Goal: Information Seeking & Learning: Check status

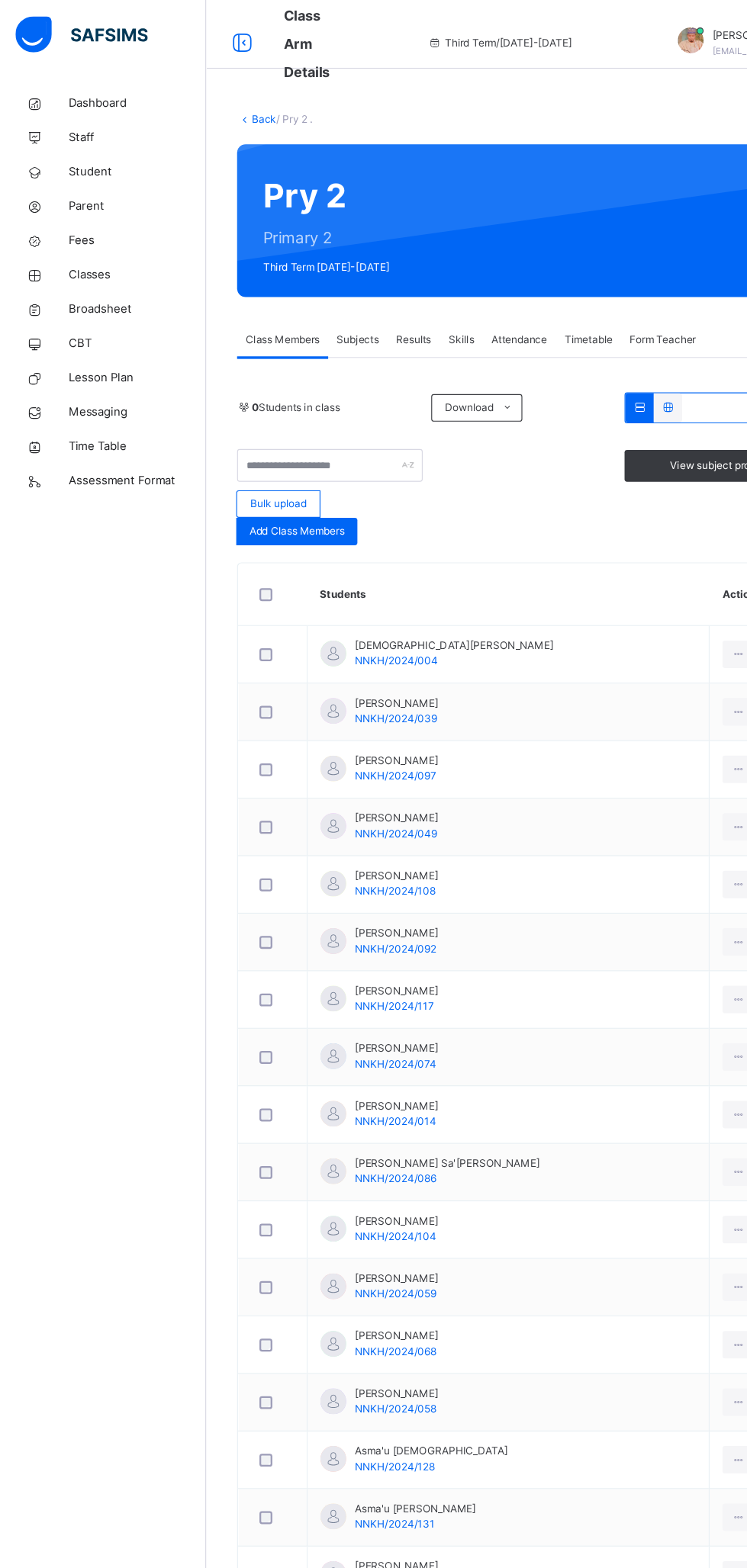
click at [96, 249] on span "Classes" at bounding box center [122, 244] width 122 height 16
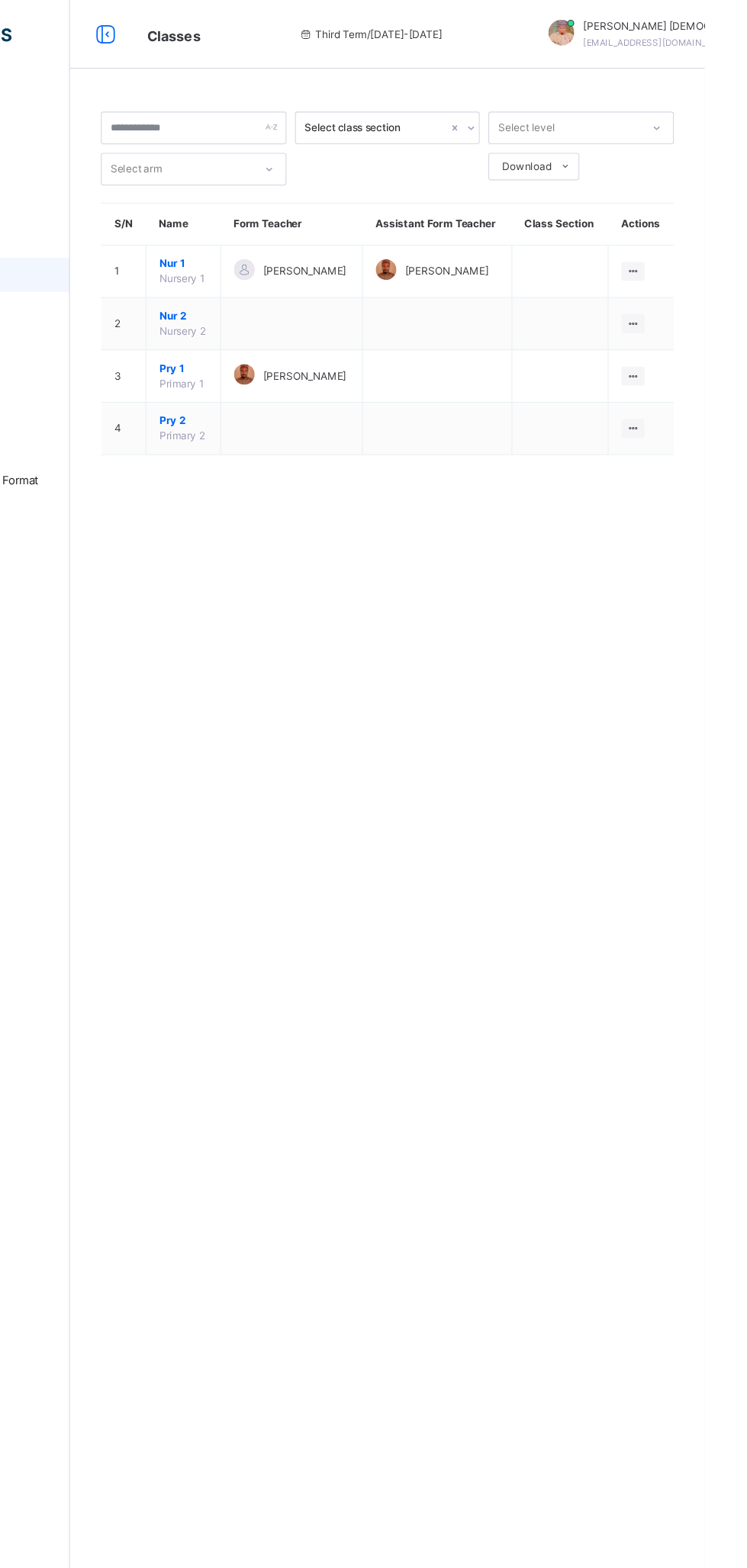
click at [0, 0] on ul "View Class Assign form Teacher" at bounding box center [0, 0] width 0 height 0
click at [0, 0] on div "View Class" at bounding box center [0, 0] width 0 height 0
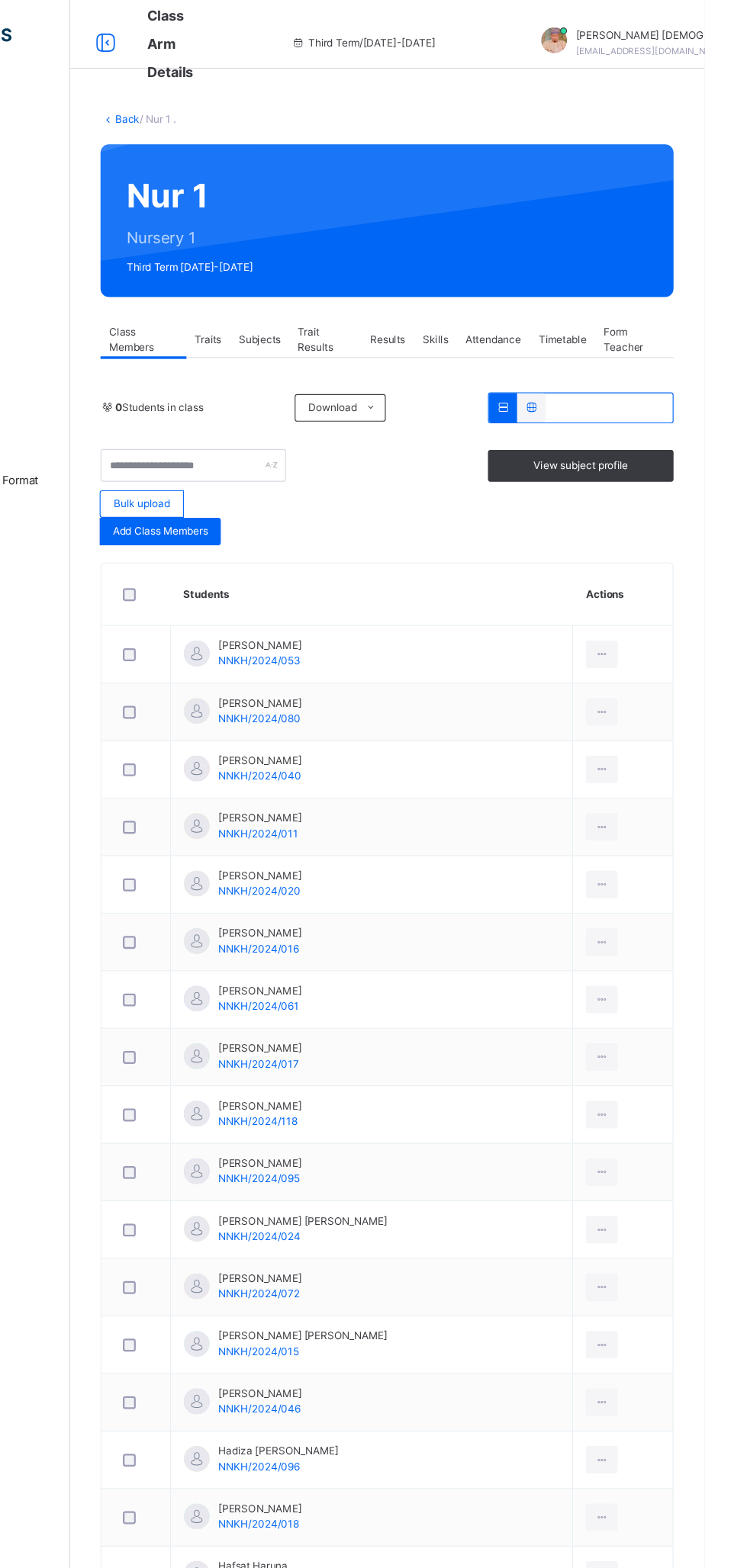
click at [358, 296] on span "Subjects" at bounding box center [351, 302] width 37 height 14
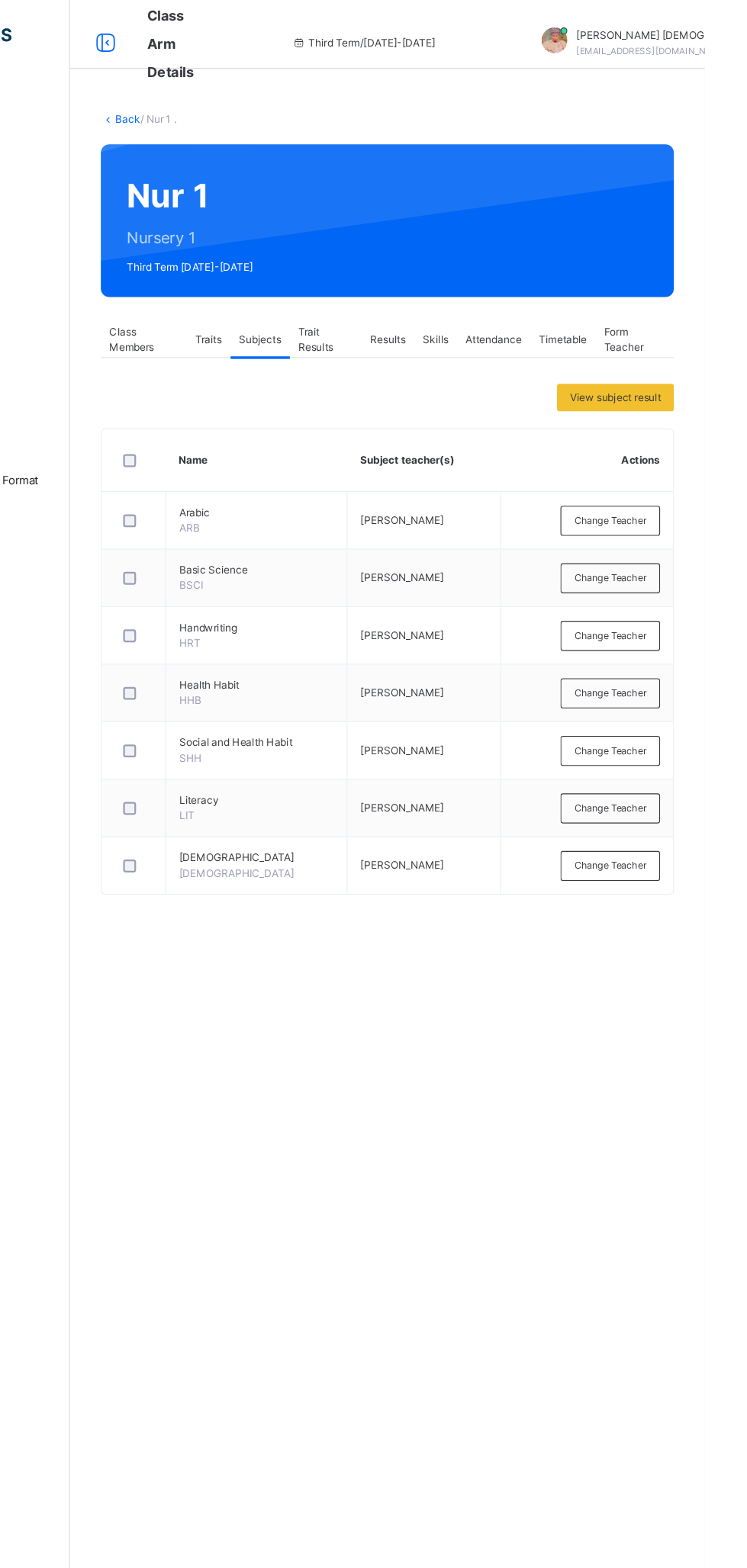
click at [460, 303] on span "Results" at bounding box center [465, 302] width 31 height 14
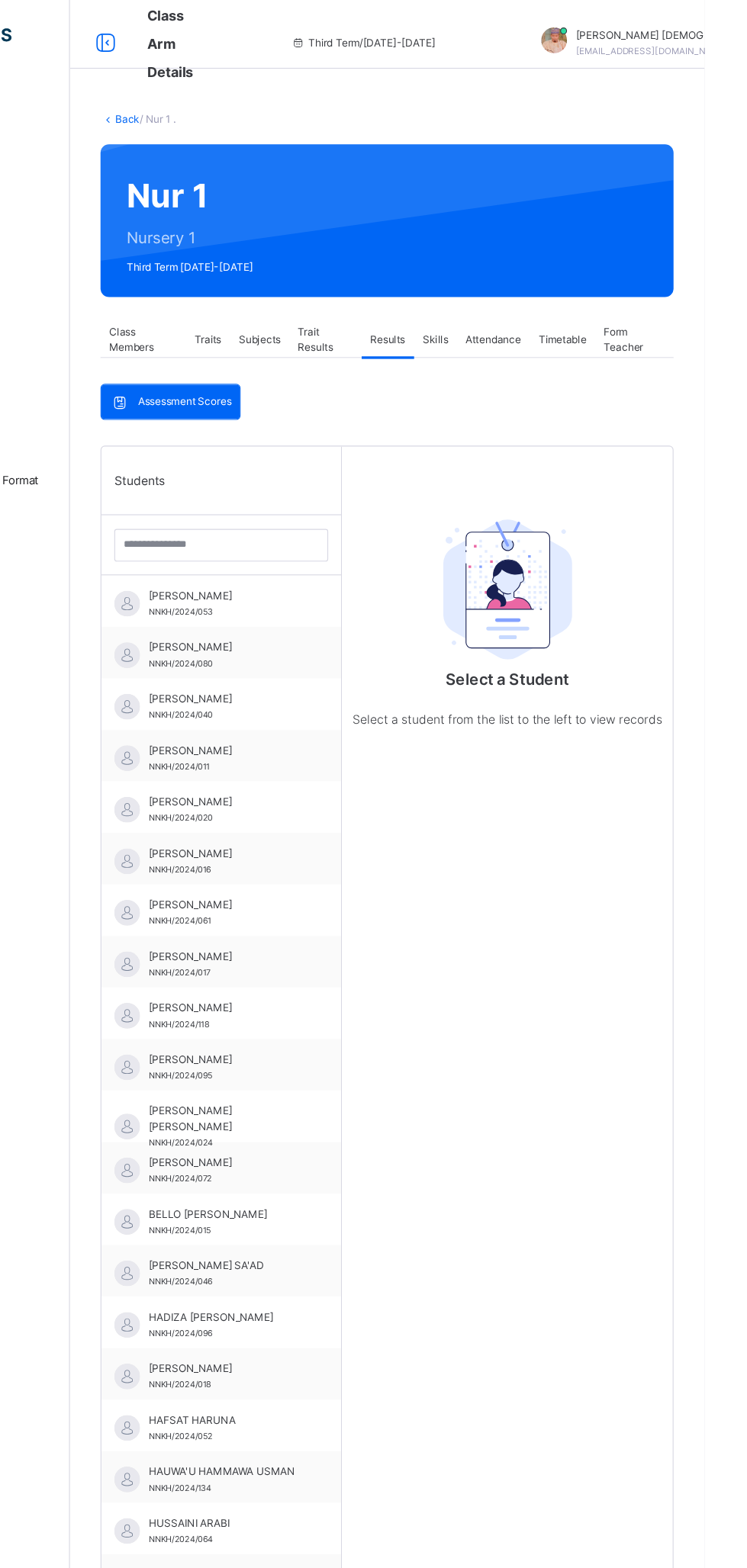
click at [348, 539] on div "[PERSON_NAME] USMAN NNKH/2024/053" at bounding box center [321, 536] width 136 height 27
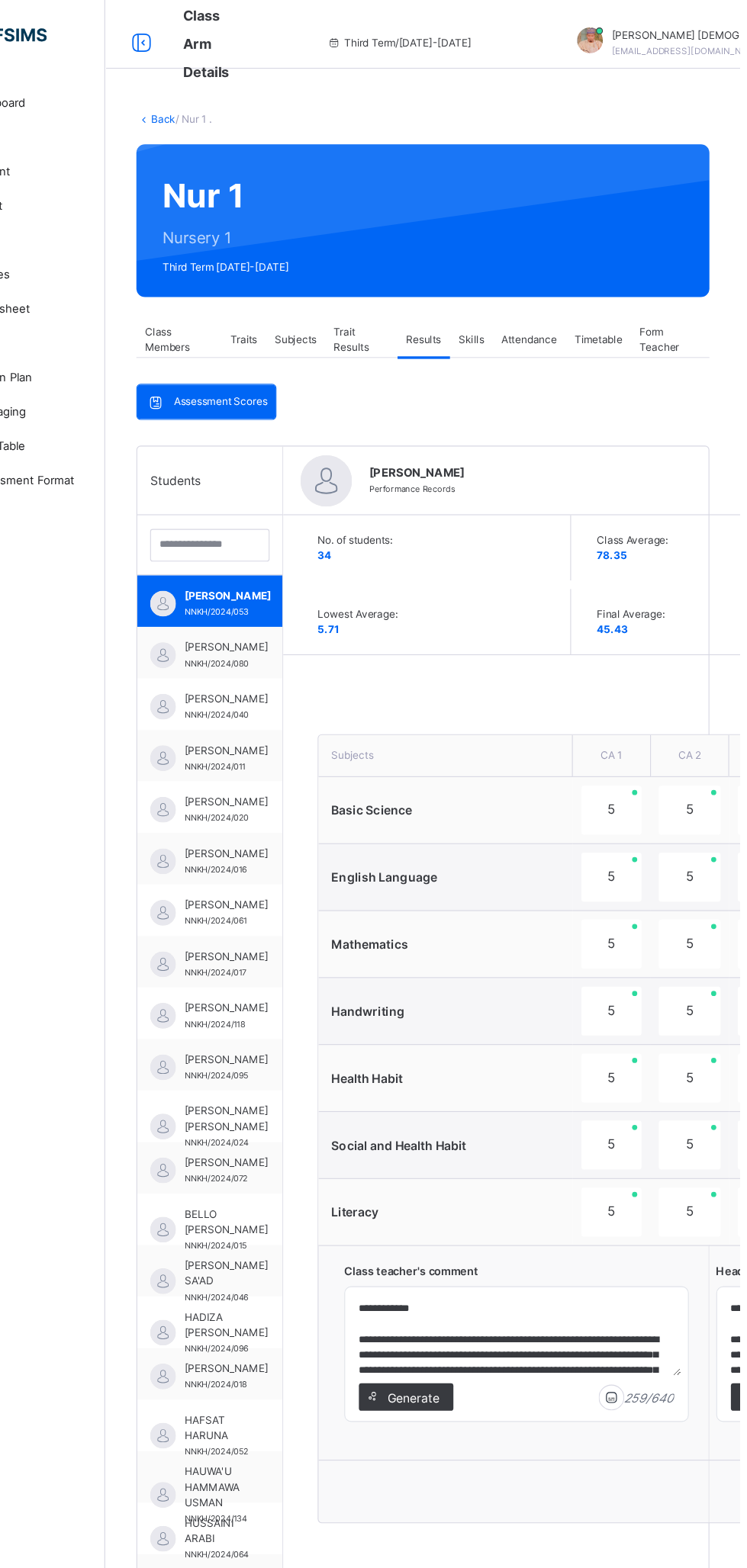
click at [280, 581] on span "[PERSON_NAME]" at bounding box center [290, 574] width 74 height 14
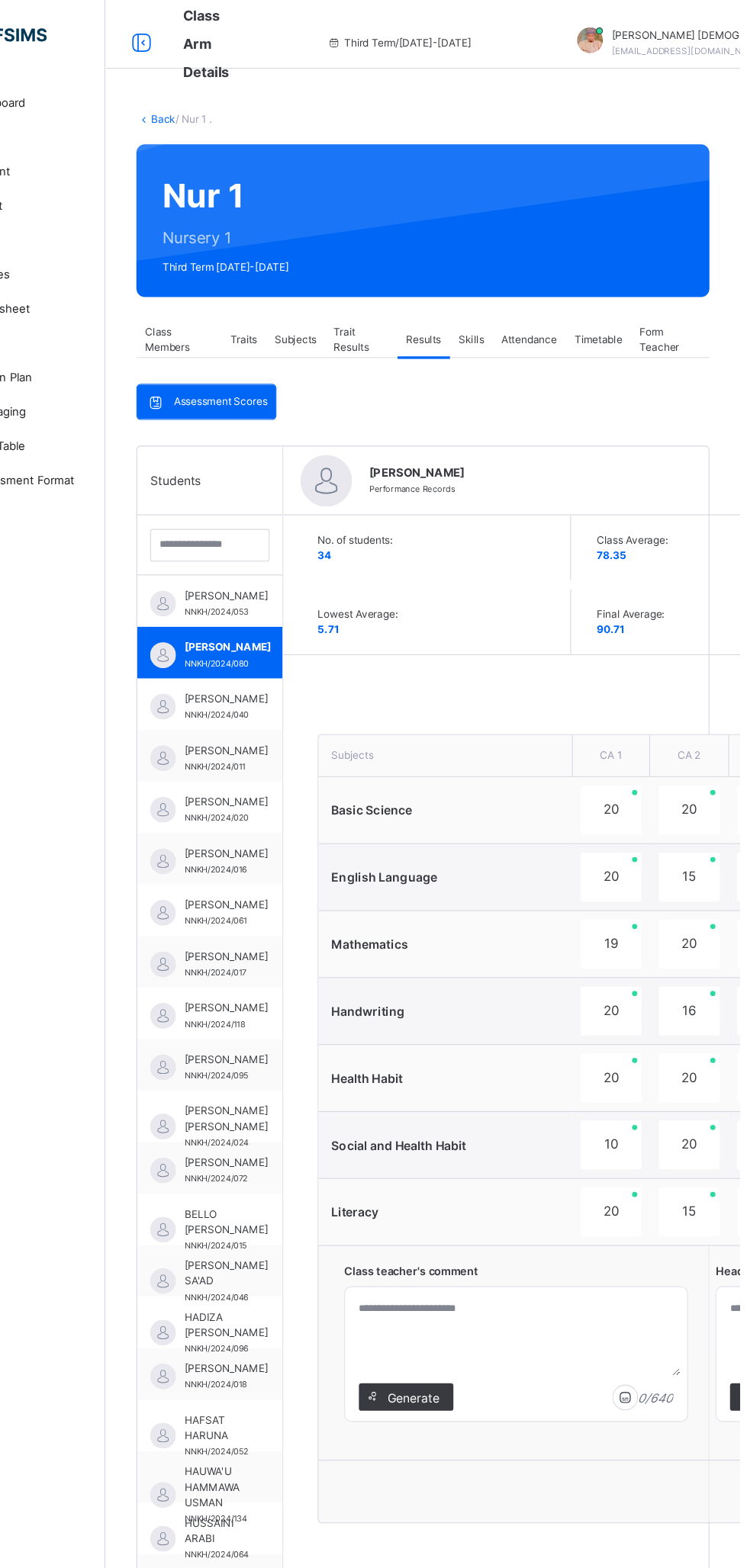
click at [612, 301] on span "Timetable" at bounding box center [621, 302] width 43 height 14
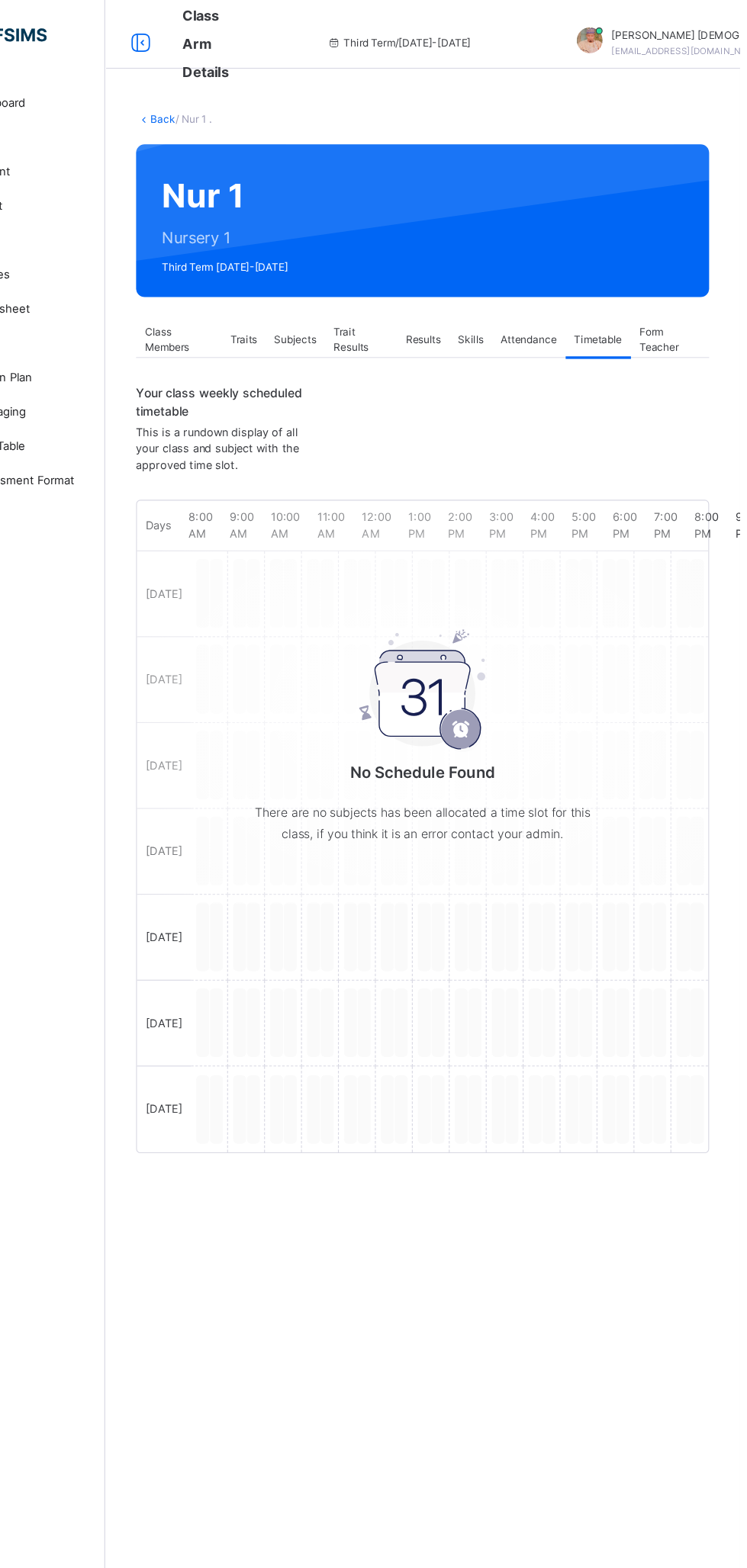
click at [561, 296] on span "Attendance" at bounding box center [560, 302] width 49 height 14
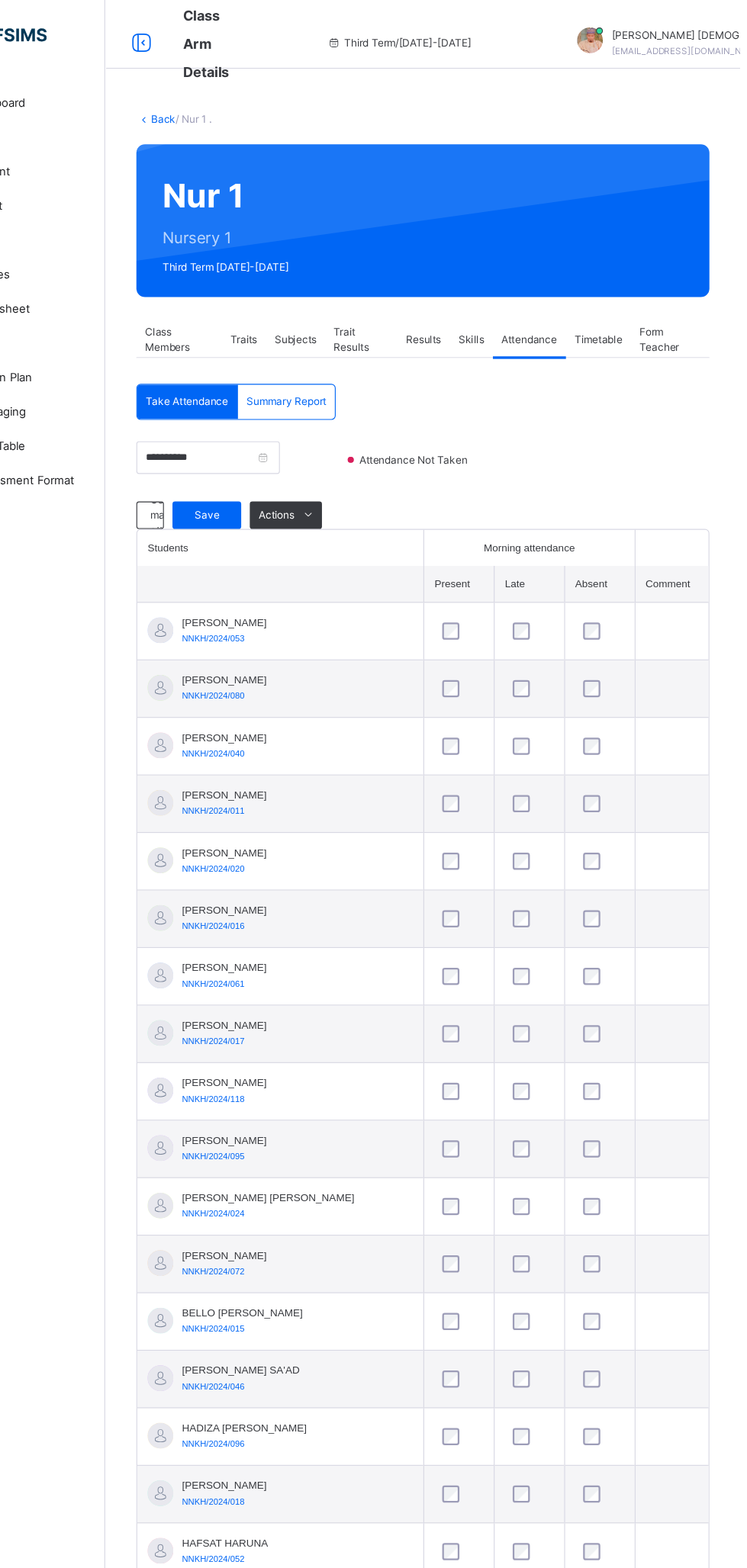
click at [495, 300] on div "Skills" at bounding box center [508, 302] width 38 height 30
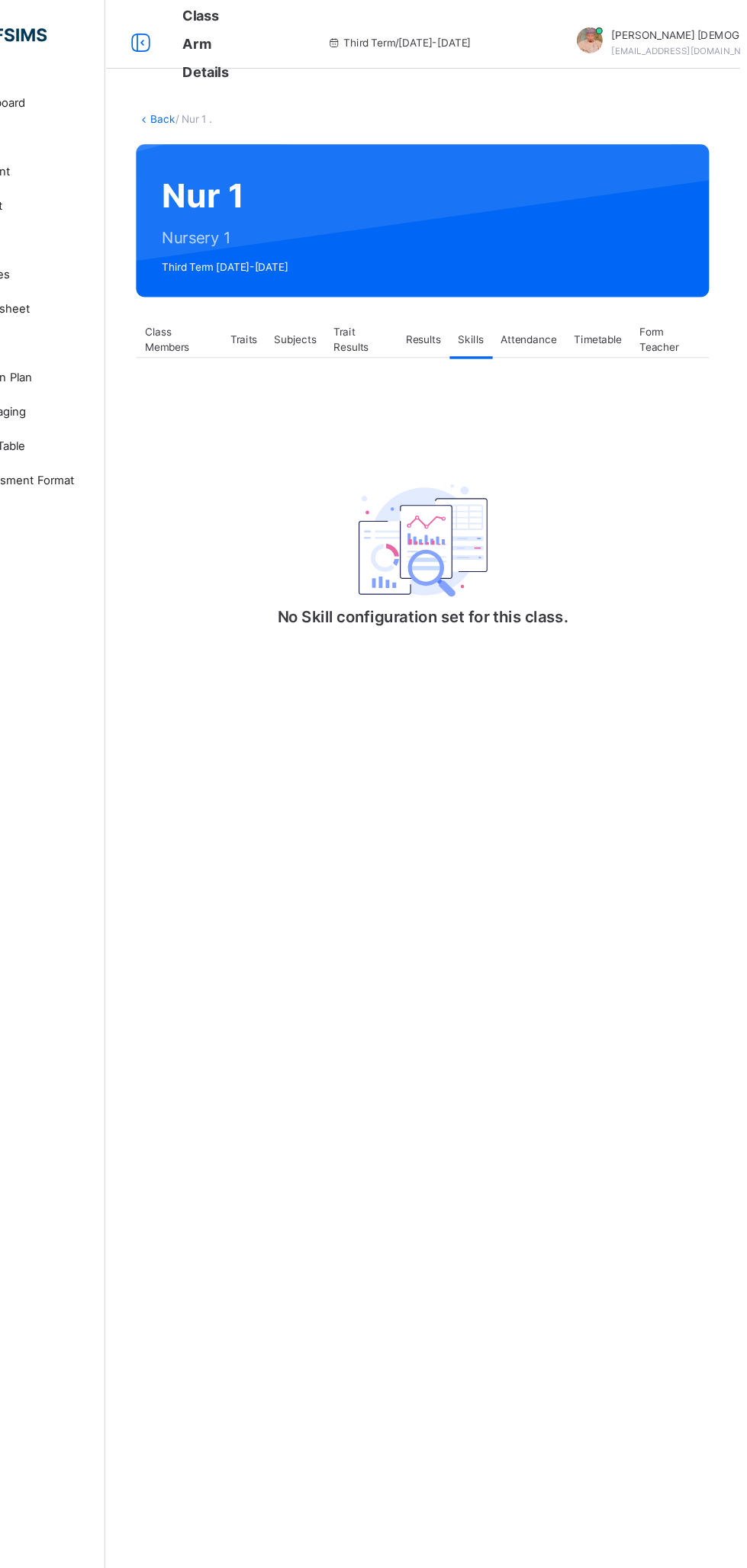
click at [462, 305] on span "Results" at bounding box center [465, 302] width 31 height 14
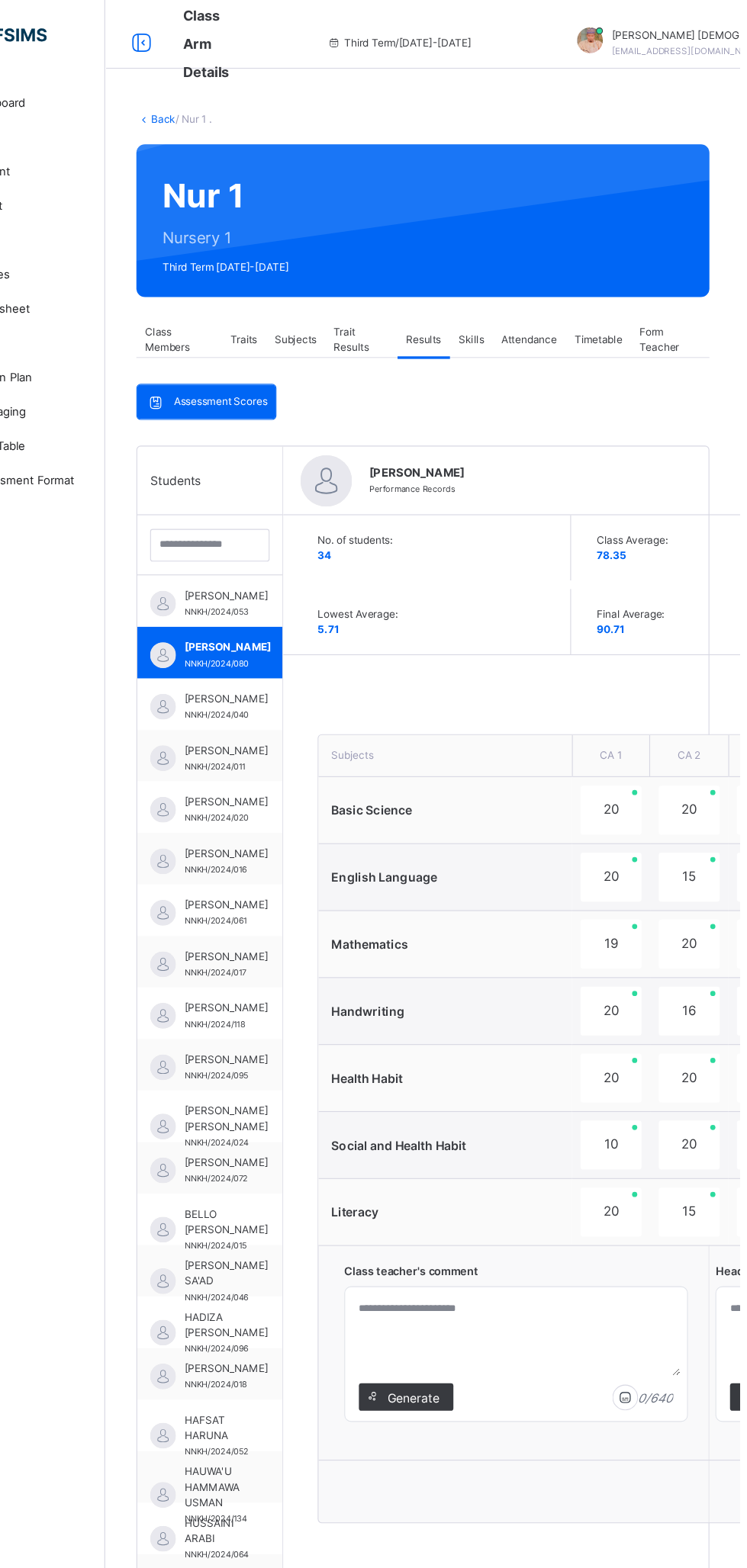
click at [407, 292] on span "Trait Results" at bounding box center [410, 302] width 48 height 27
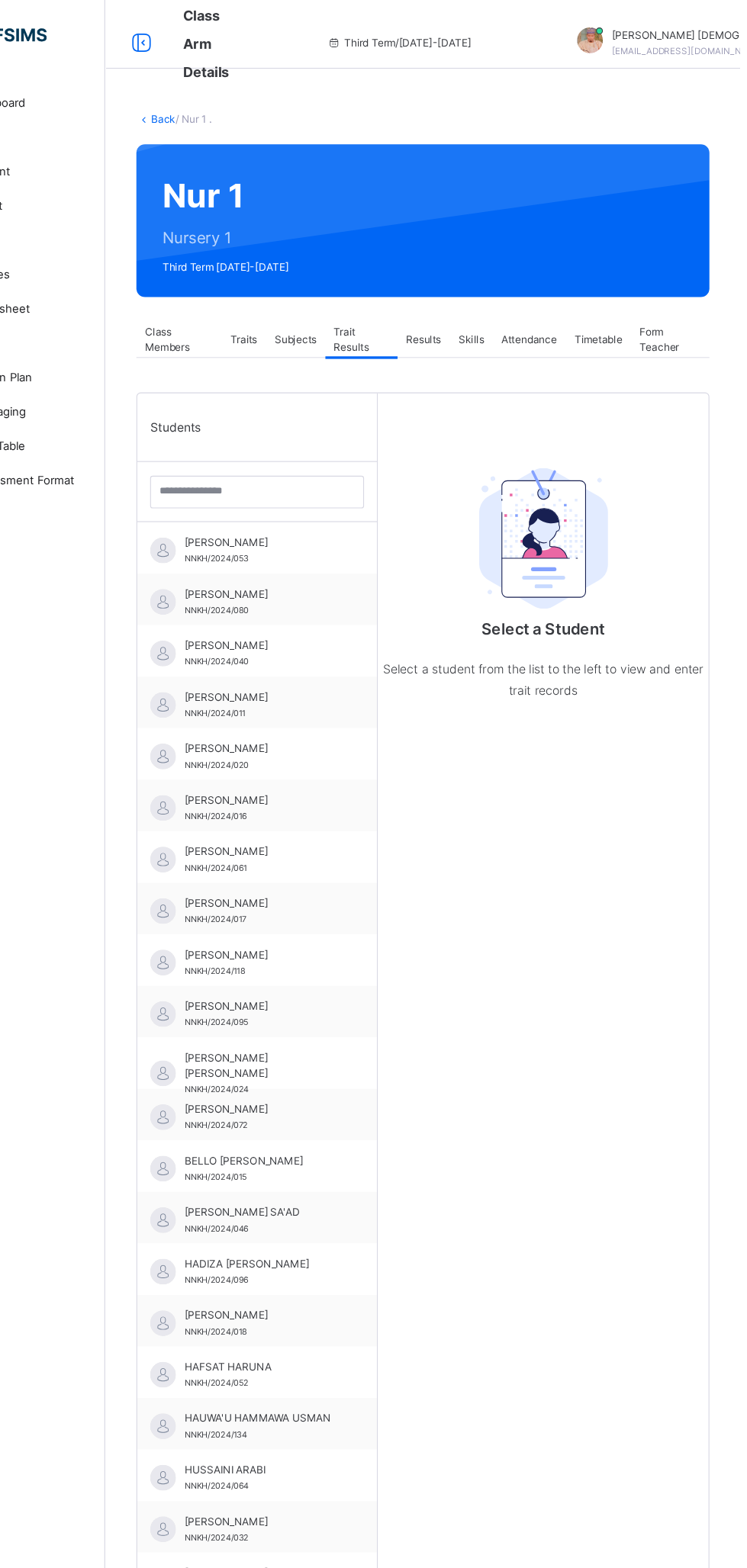
click at [290, 488] on div "[PERSON_NAME] USMAN NNKH/2024/053" at bounding box center [321, 489] width 136 height 27
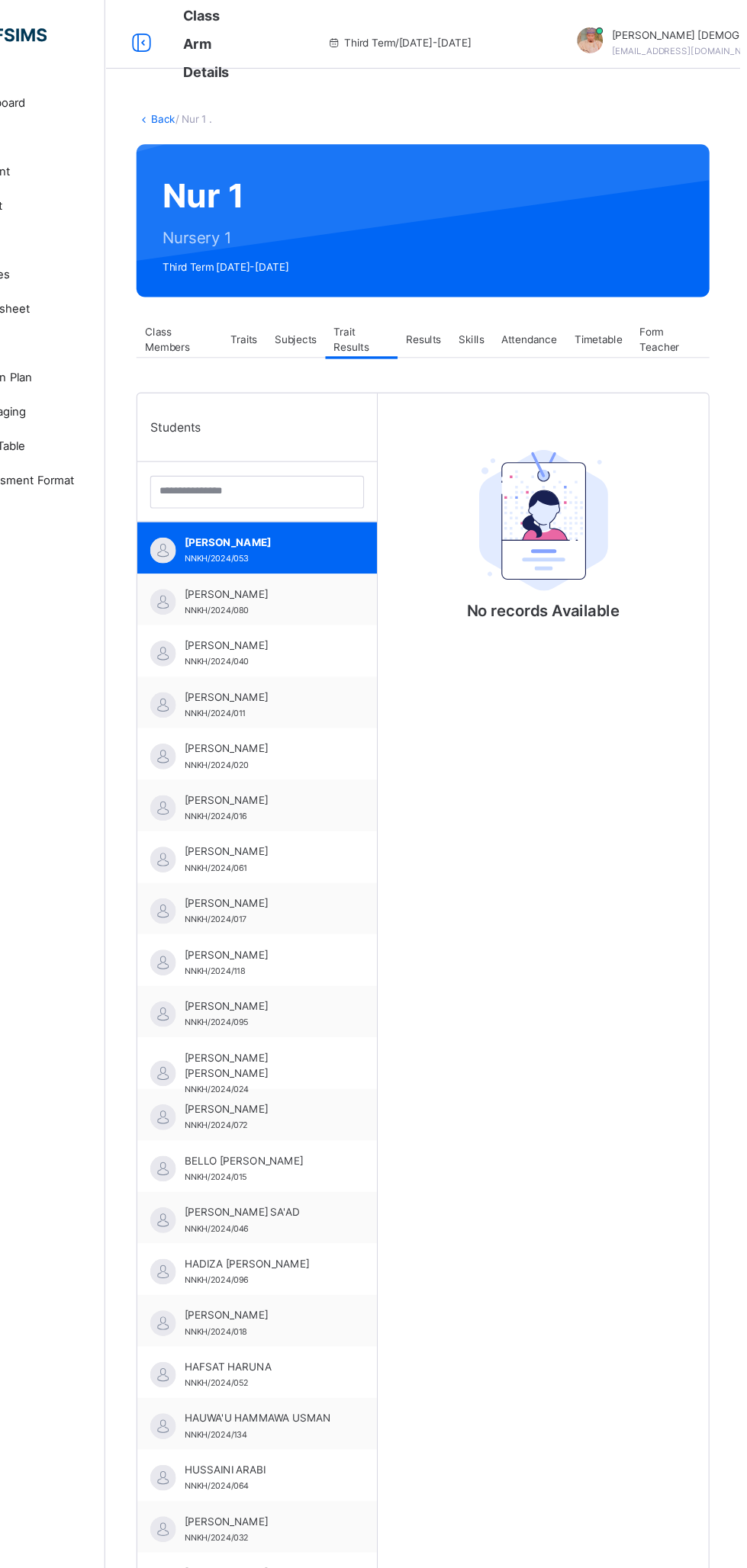
click at [361, 303] on span "Subjects" at bounding box center [351, 302] width 37 height 14
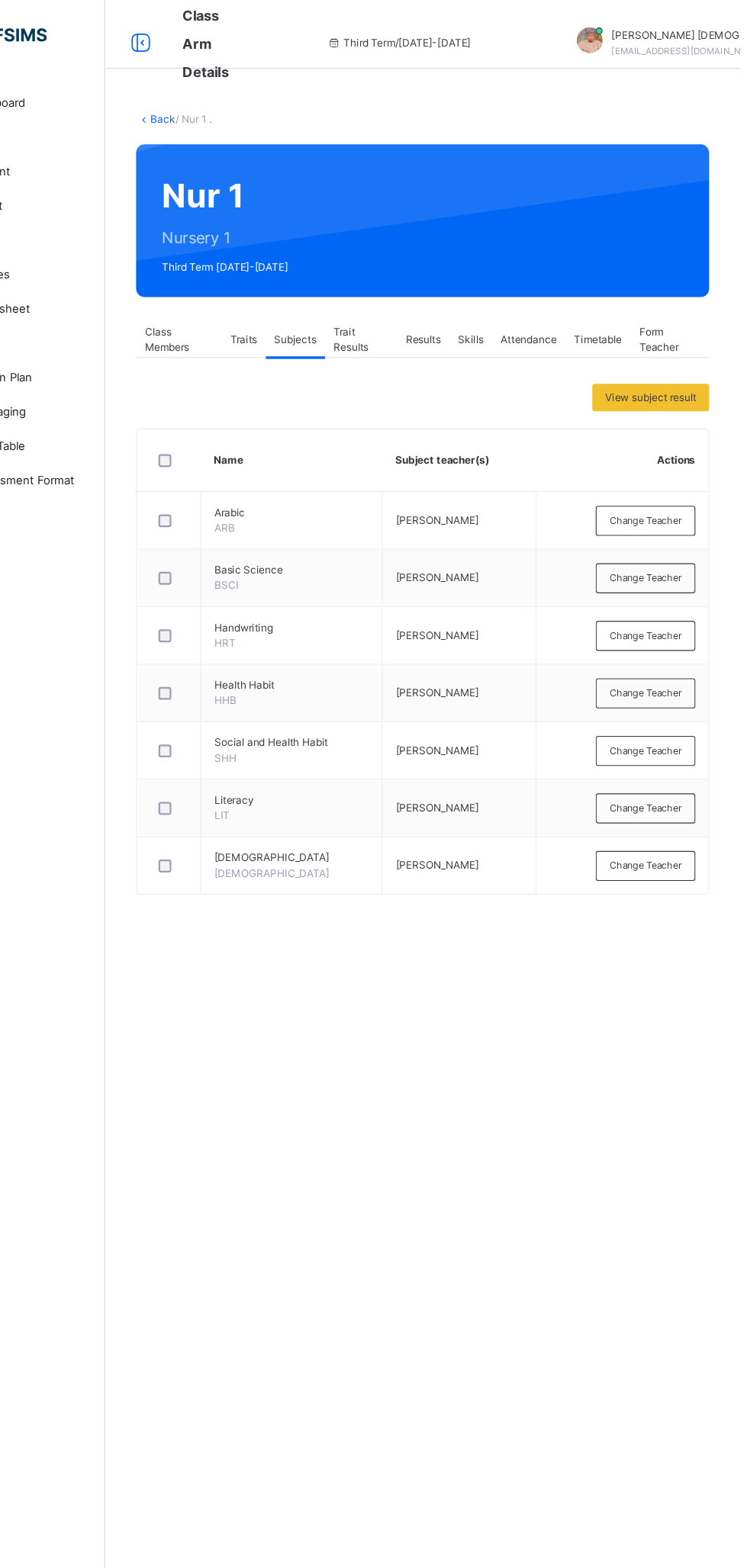
click at [245, 304] on span "Class Members" at bounding box center [249, 302] width 61 height 27
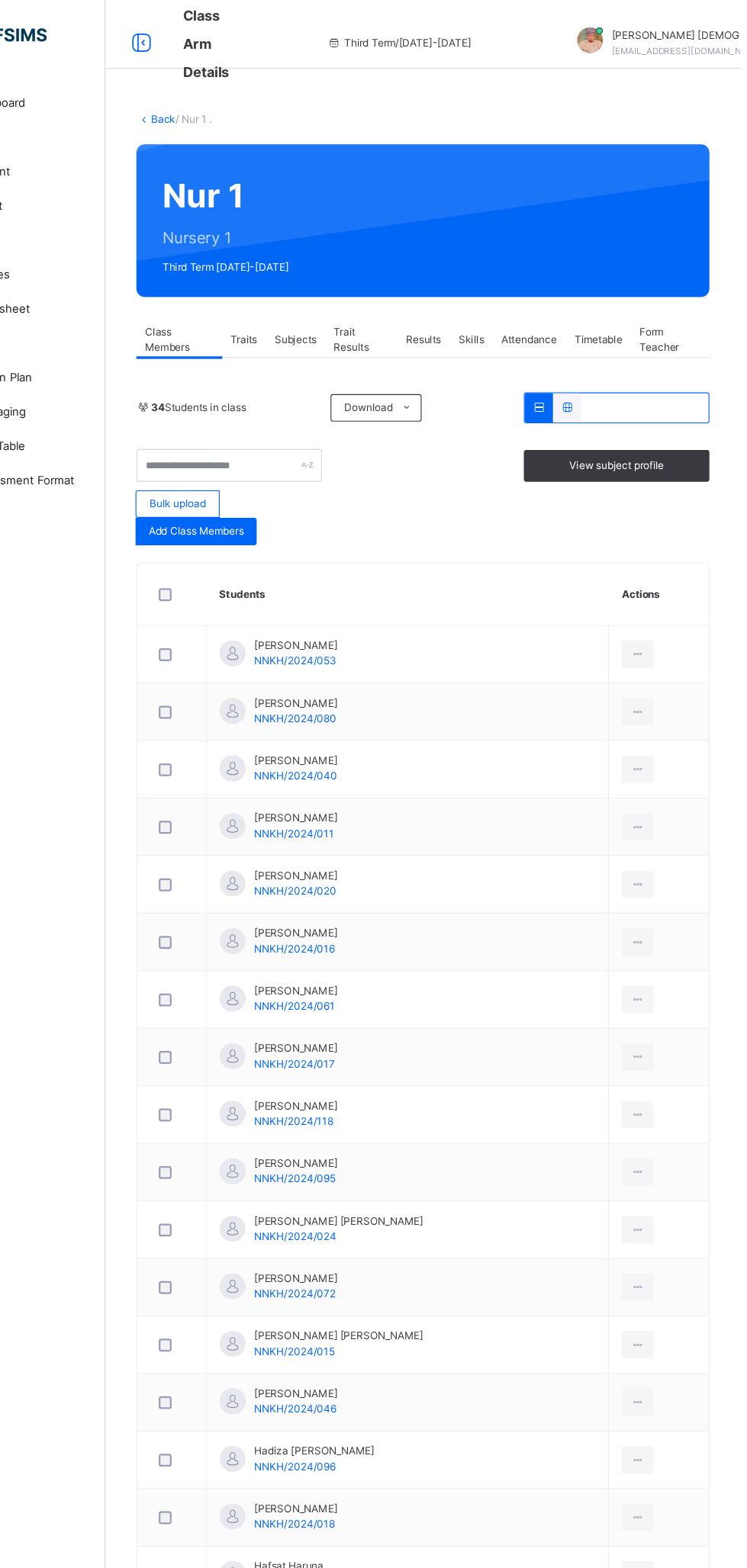
click at [348, 299] on span "Subjects" at bounding box center [351, 302] width 37 height 14
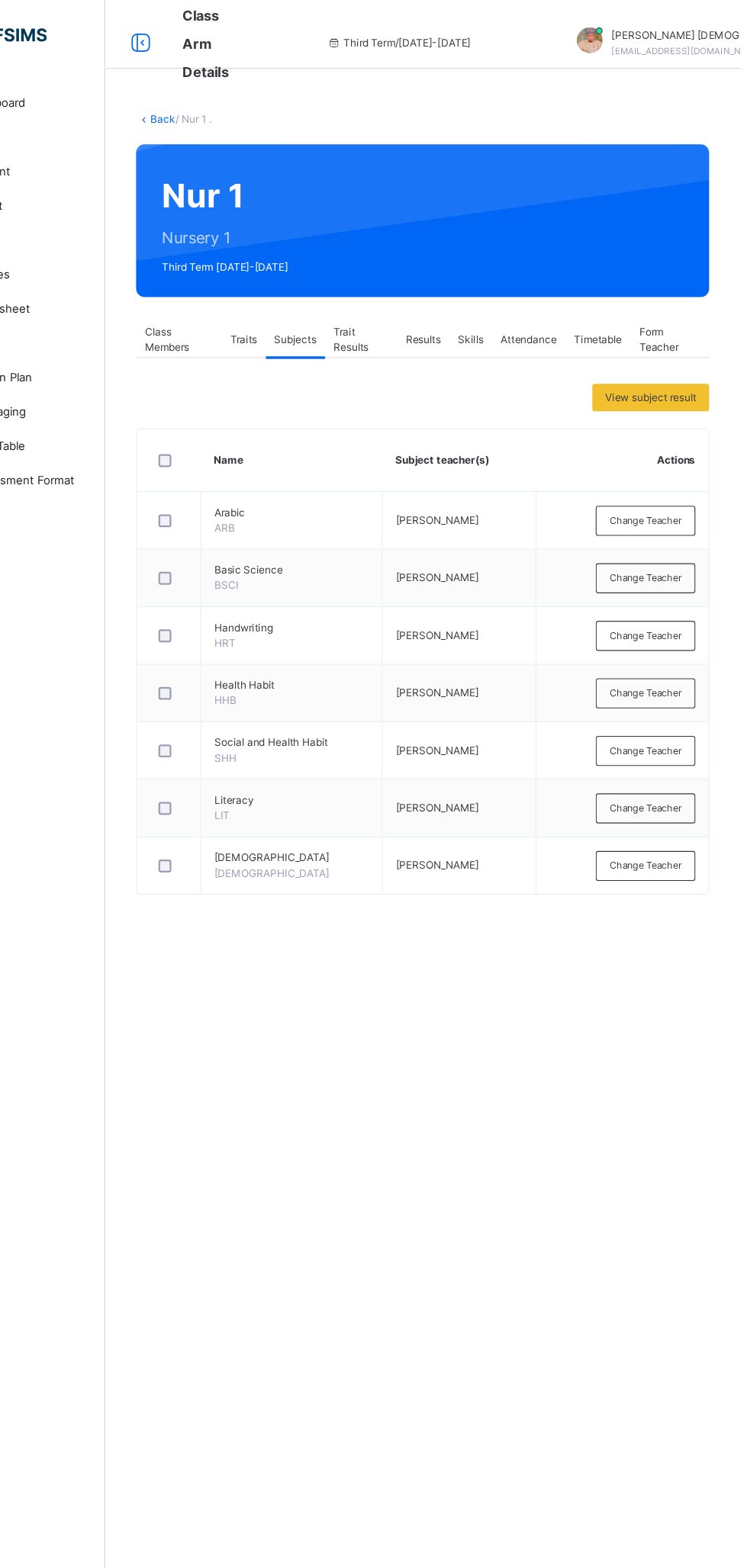
click at [665, 358] on span "View subject result" at bounding box center [667, 353] width 80 height 14
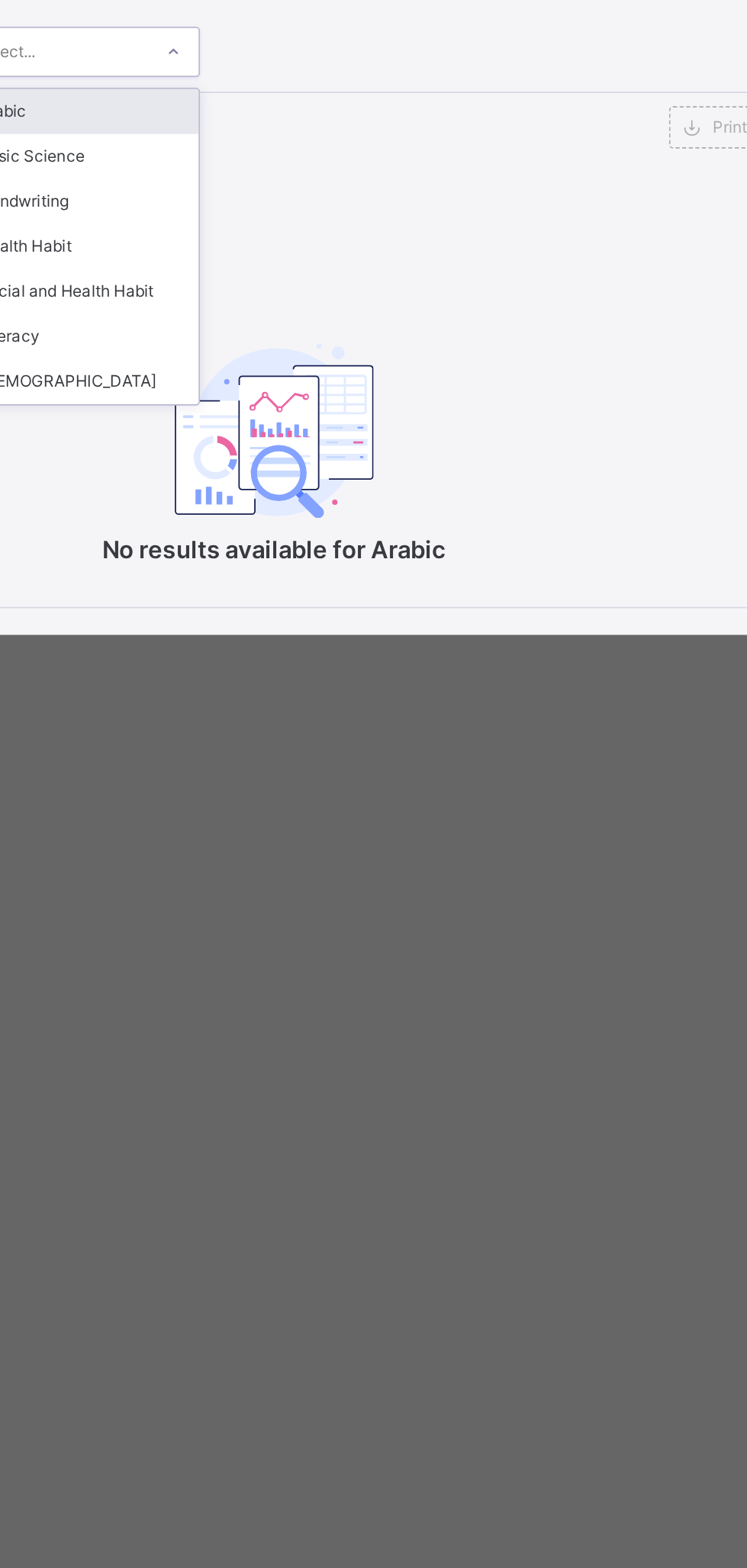
click at [330, 786] on div "Health Habit" at bounding box center [262, 773] width 135 height 26
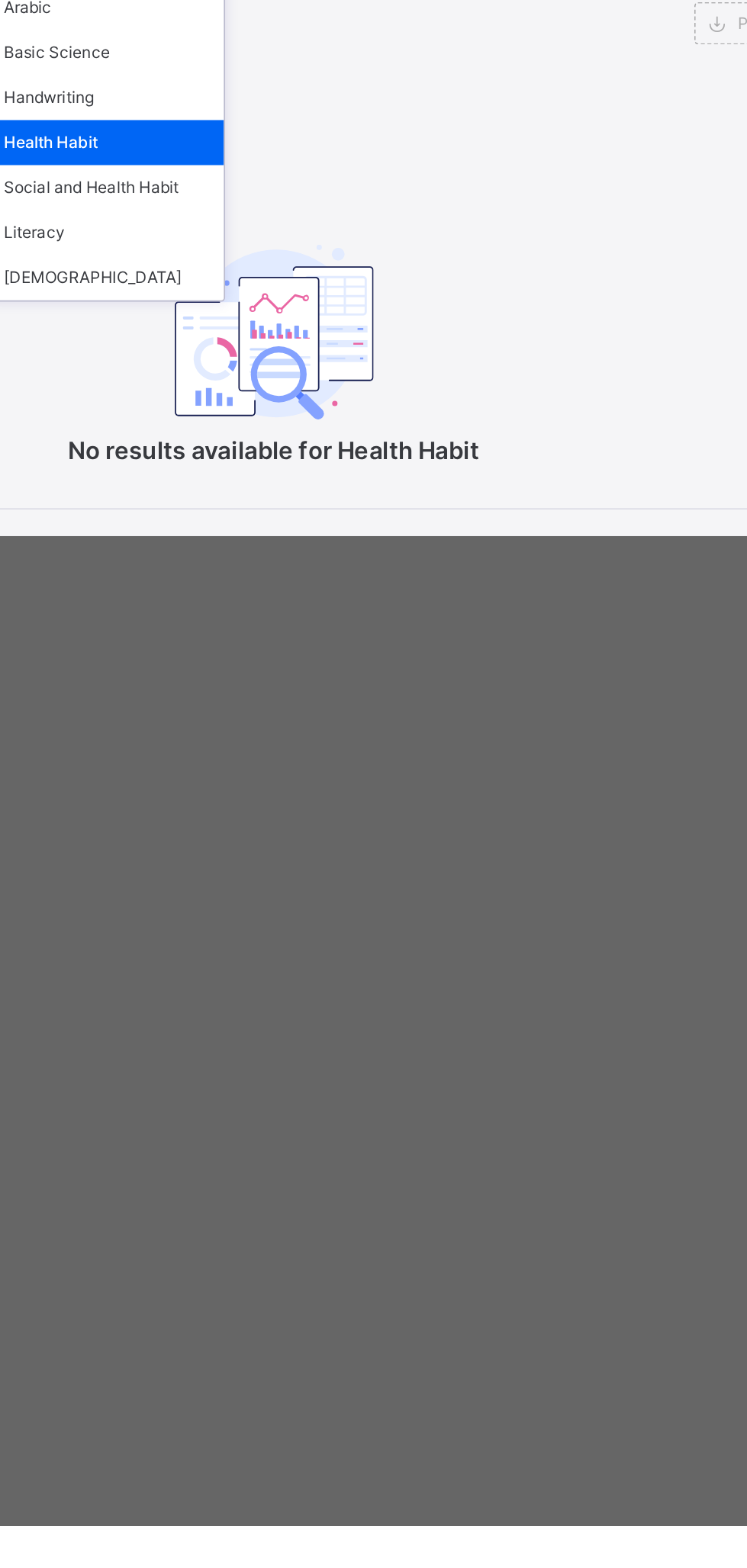
click at [577, 981] on div "No results available for Health Habit" at bounding box center [373, 852] width 690 height 259
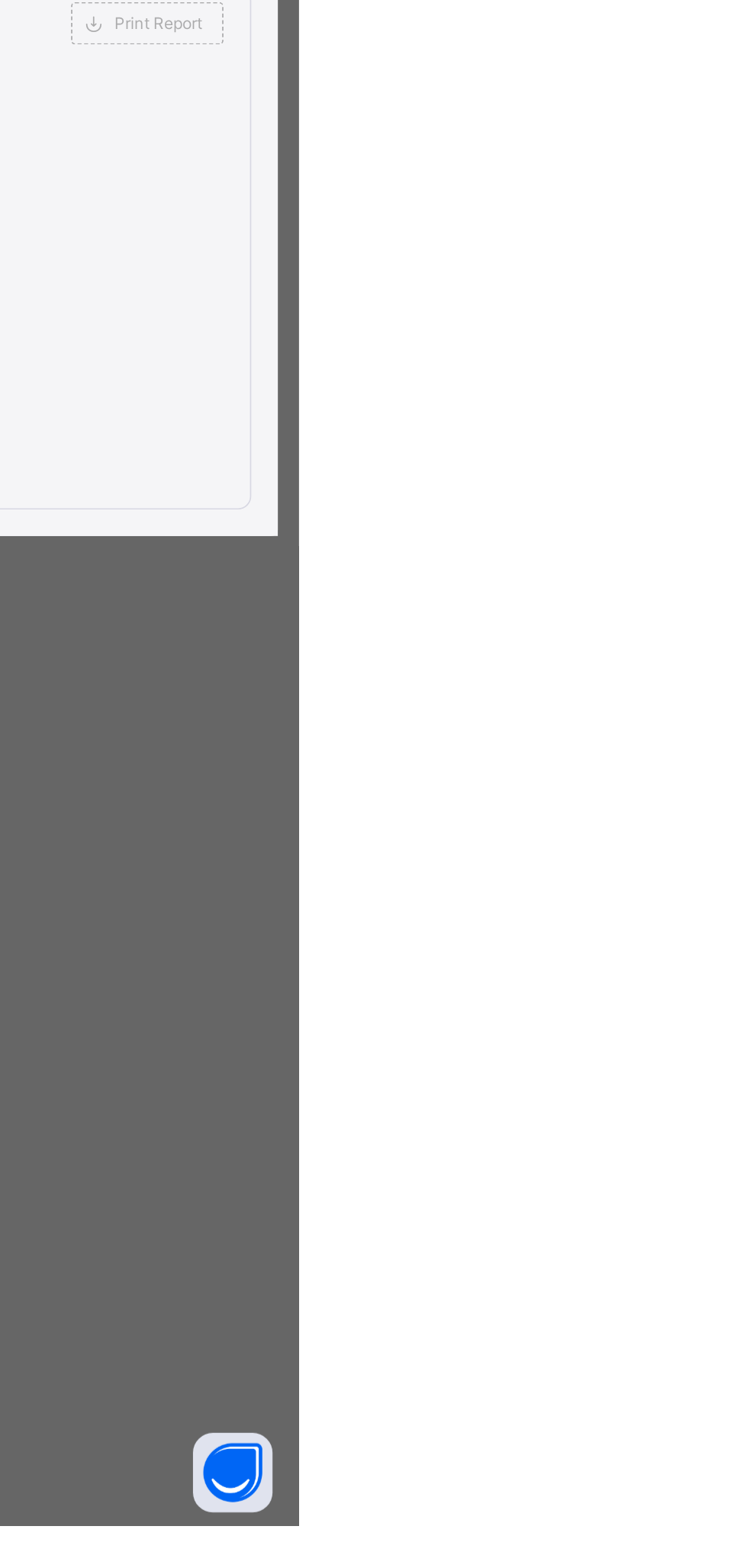
click at [720, 605] on div "×" at bounding box center [708, 595] width 23 height 21
